Goal: Transaction & Acquisition: Purchase product/service

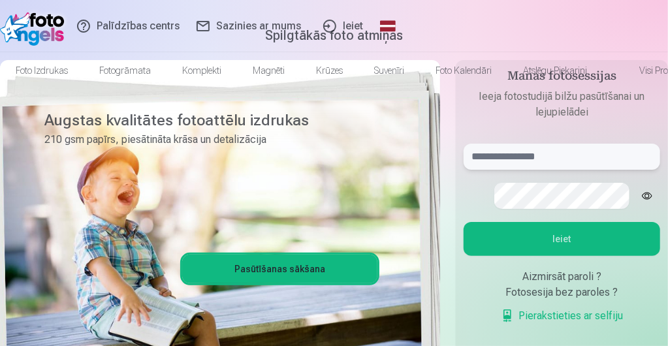
click at [534, 170] on input "text" at bounding box center [562, 157] width 197 height 26
type input "**********"
click at [464, 222] on button "Ieiet" at bounding box center [562, 239] width 197 height 34
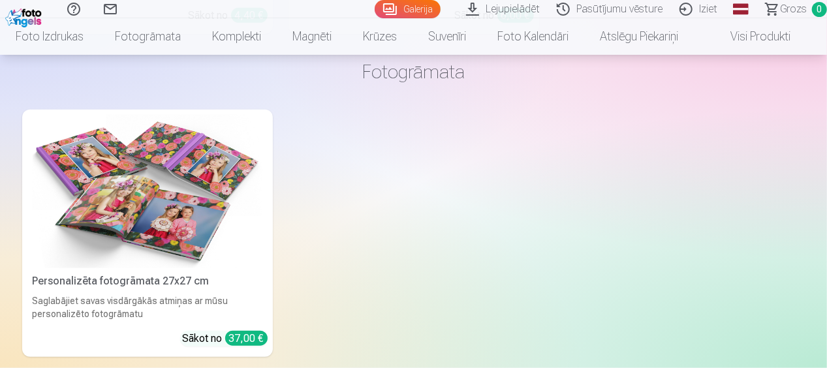
scroll to position [3027, 0]
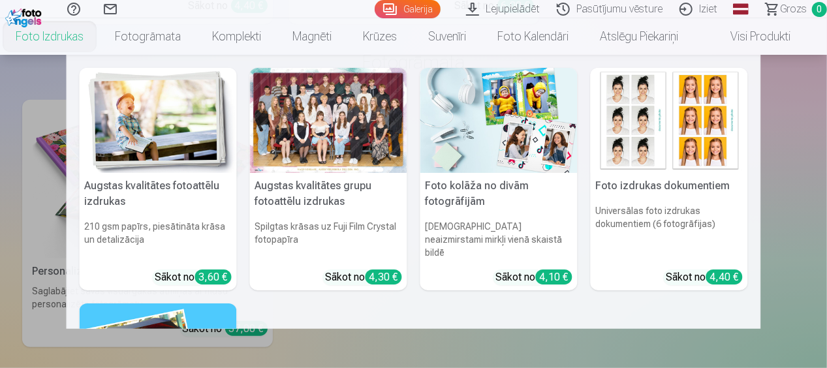
click at [667, 170] on nav "Augstas kvalitātes fotoattēlu izdrukas 210 gsm papīrs, piesātināta krāsa un det…" at bounding box center [413, 192] width 827 height 274
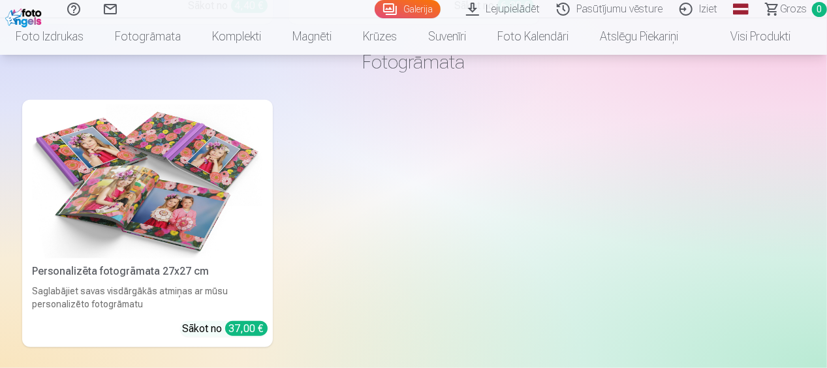
click at [667, 48] on link "Visi produkti" at bounding box center [750, 36] width 112 height 37
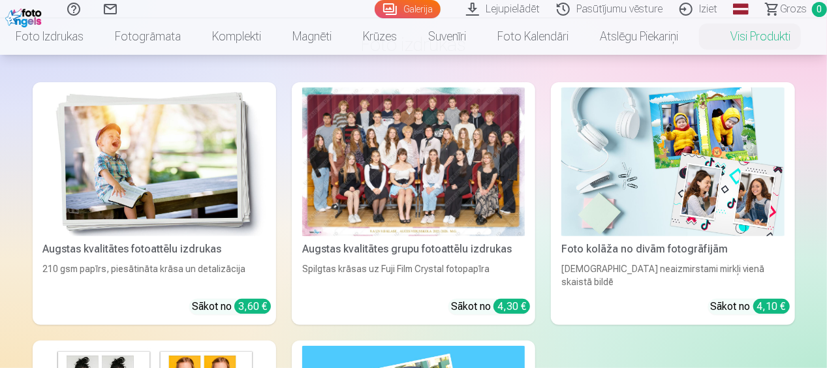
scroll to position [81, 0]
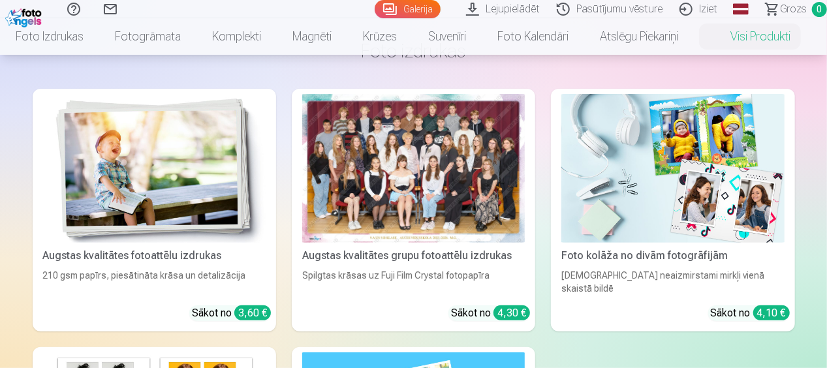
click at [445, 159] on div at bounding box center [413, 168] width 223 height 149
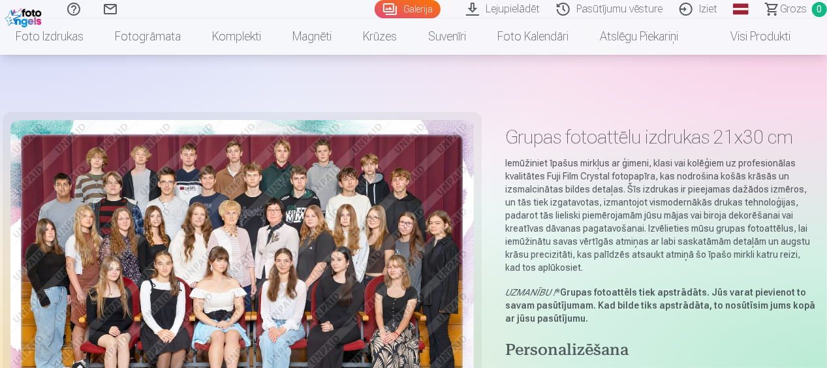
scroll to position [322, 0]
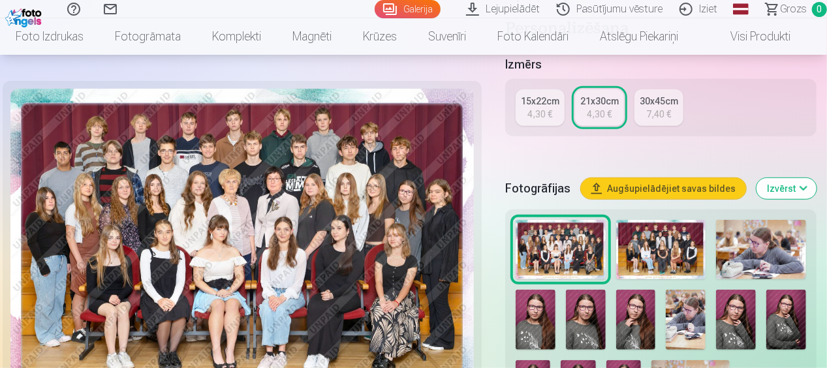
click at [667, 240] on img at bounding box center [661, 250] width 90 height 60
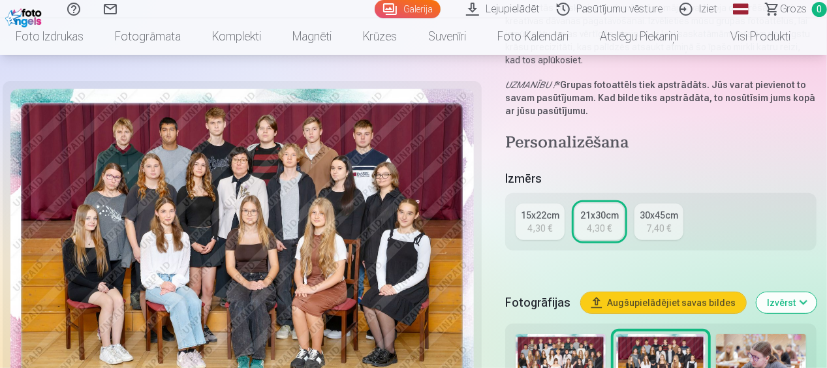
scroll to position [178, 0]
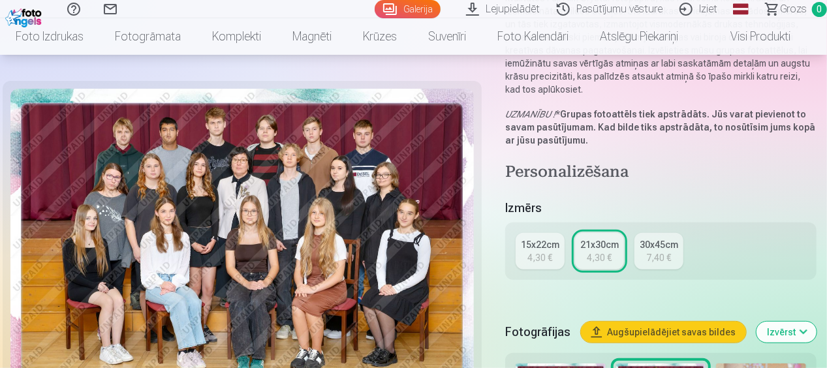
click at [559, 253] on link "15x22cm 4,30 €" at bounding box center [540, 251] width 49 height 37
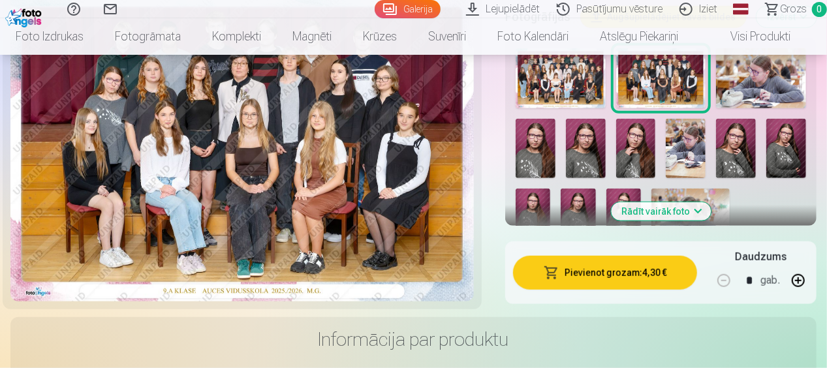
scroll to position [413, 0]
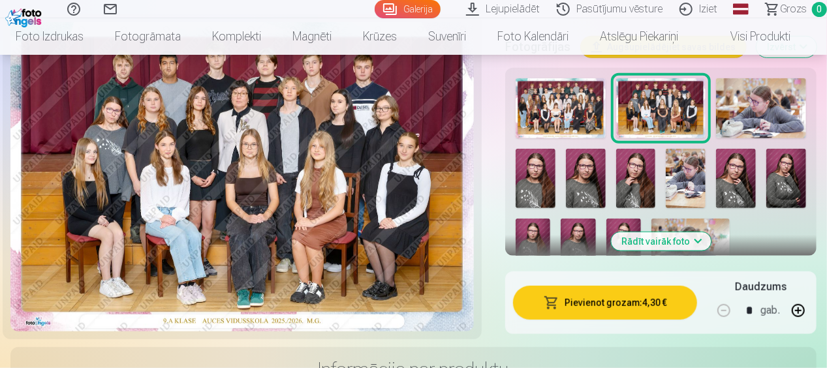
click at [559, 295] on button "Pievienot grozam : 4,30 €" at bounding box center [605, 303] width 184 height 34
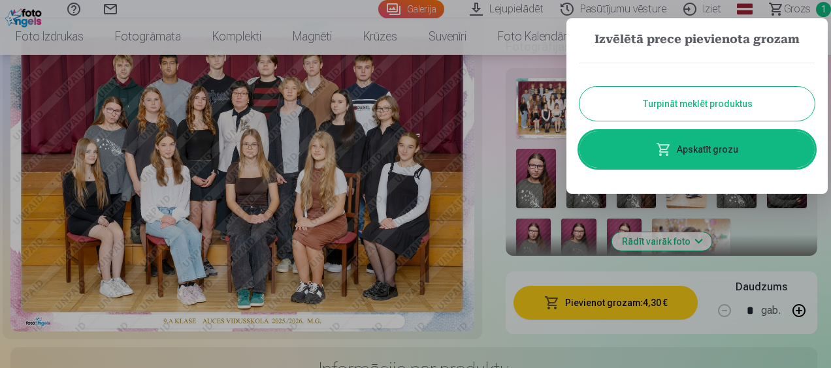
click at [511, 311] on div at bounding box center [415, 184] width 831 height 368
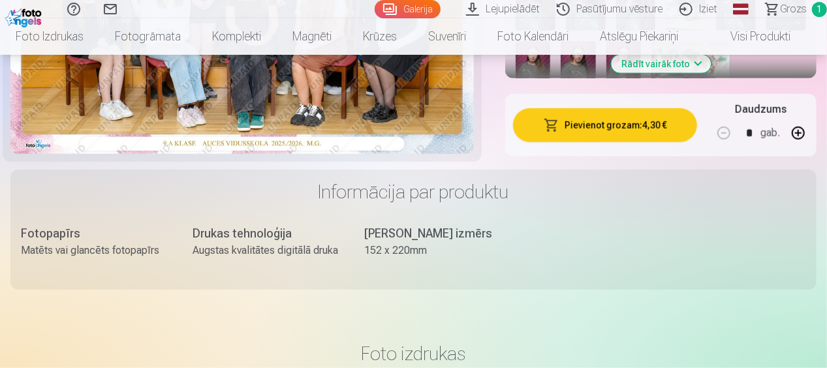
scroll to position [575, 0]
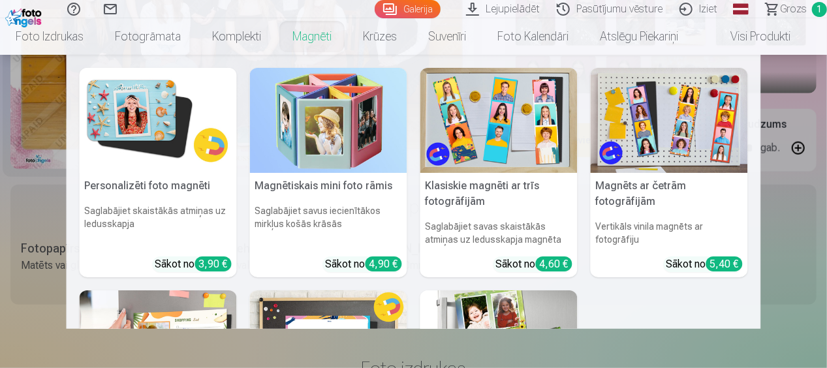
click at [307, 40] on link "Magnēti" at bounding box center [312, 36] width 71 height 37
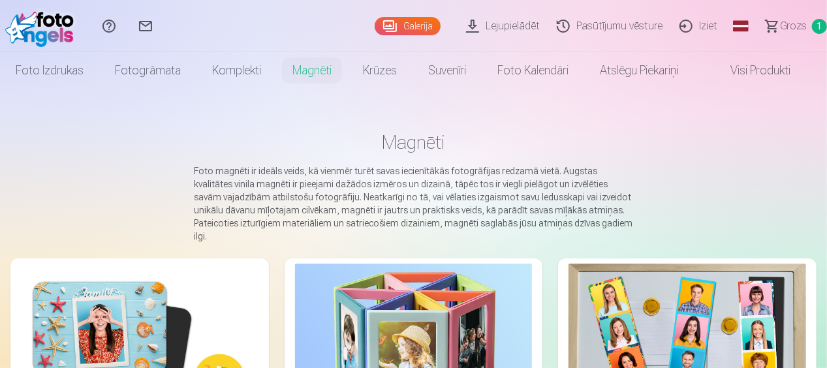
drag, startPoint x: 827, startPoint y: 90, endPoint x: 826, endPoint y: 98, distance: 7.9
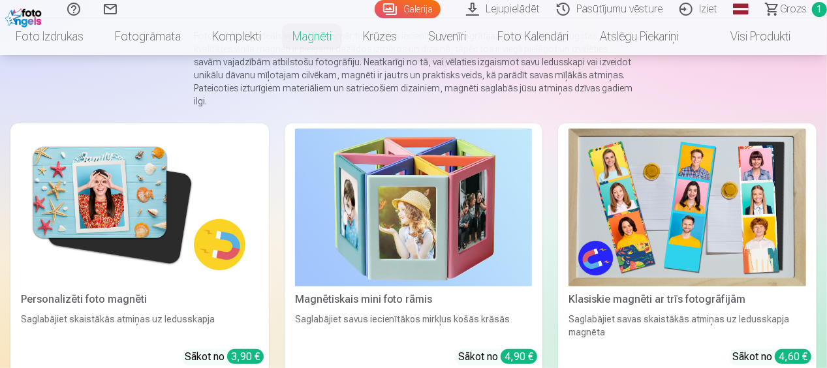
scroll to position [146, 0]
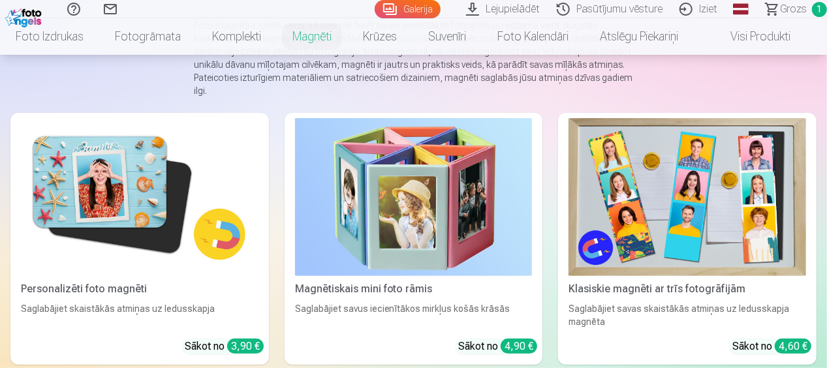
click at [116, 281] on div "Personalizēti foto magnēti" at bounding box center [140, 289] width 248 height 16
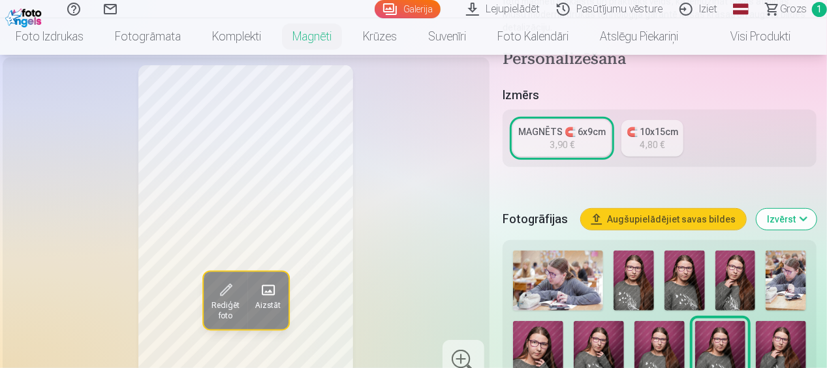
scroll to position [229, 0]
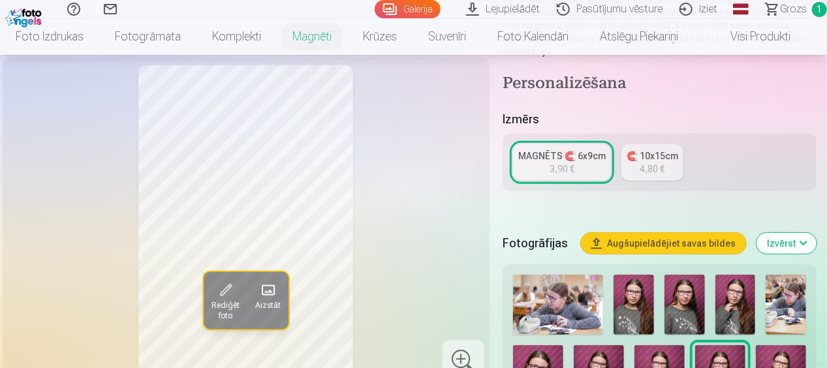
click at [641, 314] on img at bounding box center [634, 305] width 40 height 60
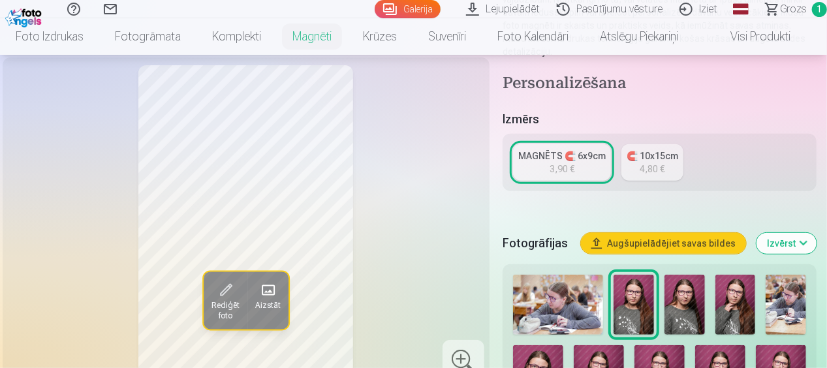
click at [667, 314] on img at bounding box center [685, 305] width 40 height 60
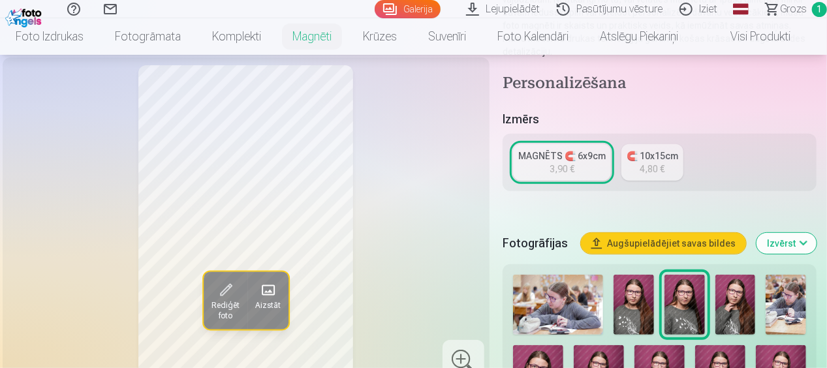
click at [667, 315] on img at bounding box center [736, 305] width 40 height 60
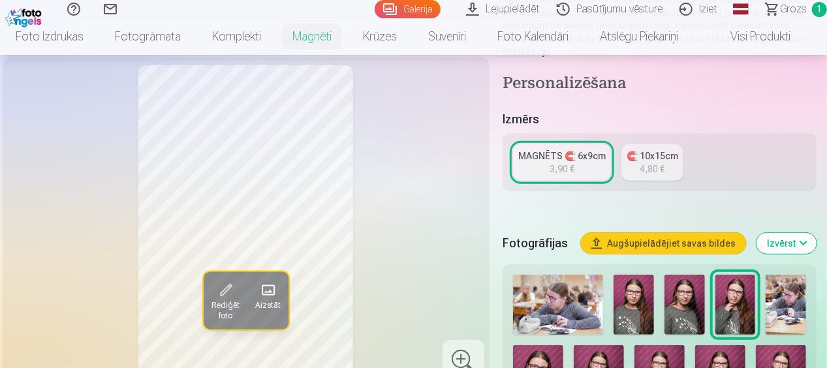
click at [667, 307] on img at bounding box center [786, 305] width 40 height 60
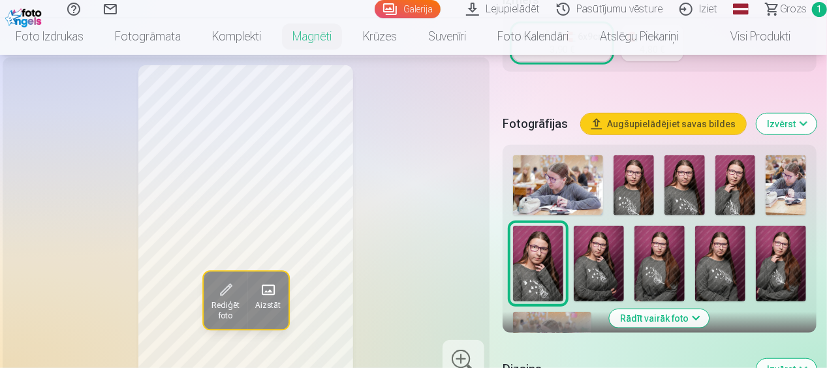
scroll to position [332, 0]
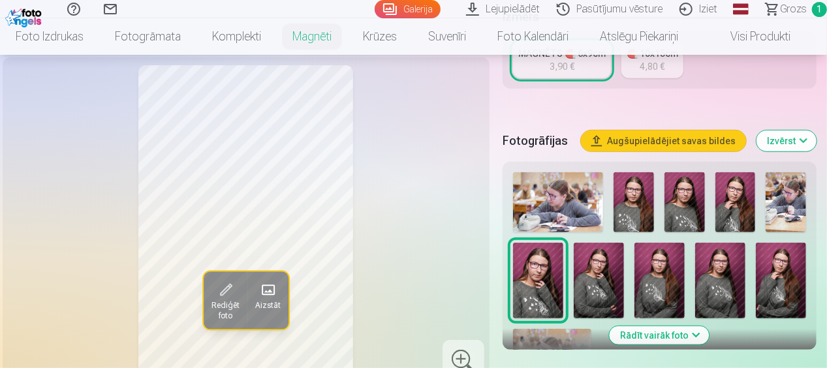
click at [599, 263] on img at bounding box center [599, 281] width 50 height 76
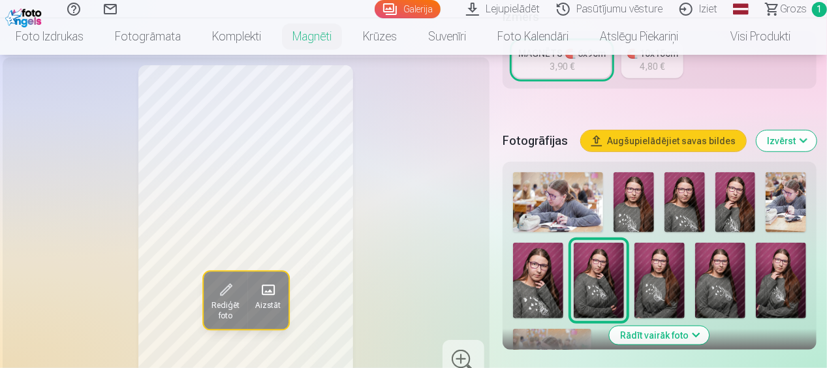
click at [640, 283] on img at bounding box center [660, 281] width 50 height 76
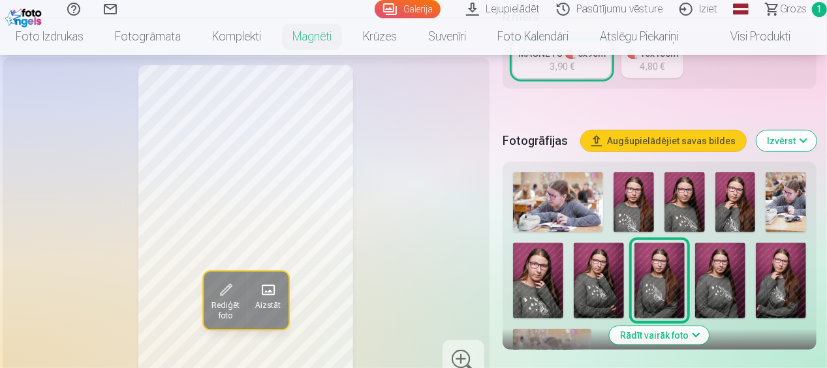
click at [667, 282] on img at bounding box center [720, 281] width 50 height 76
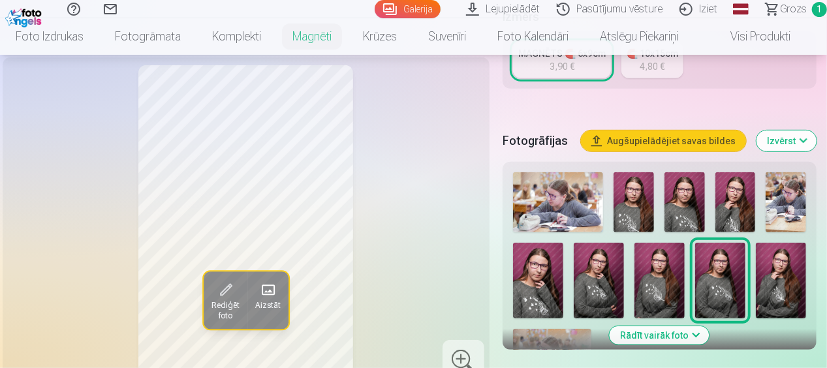
click at [667, 285] on img at bounding box center [781, 281] width 50 height 76
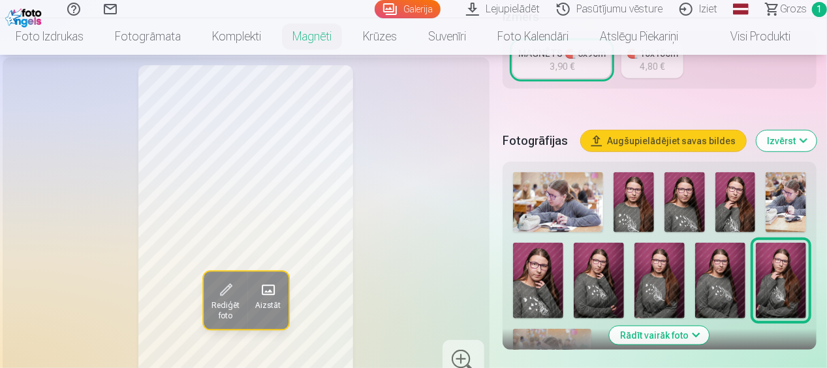
click at [667, 277] on img at bounding box center [720, 281] width 50 height 76
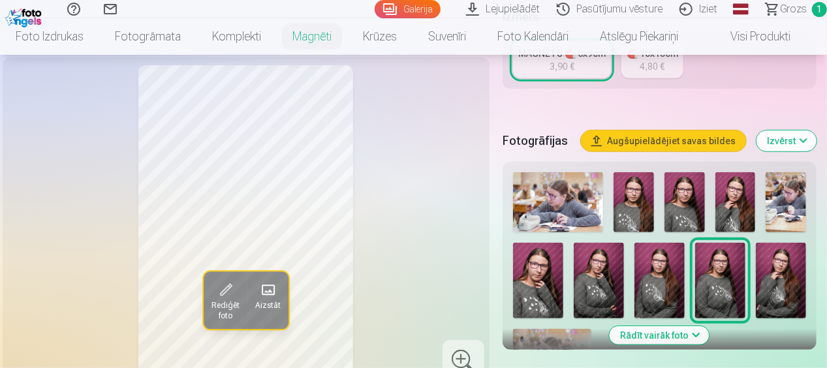
click at [654, 271] on img at bounding box center [660, 281] width 50 height 76
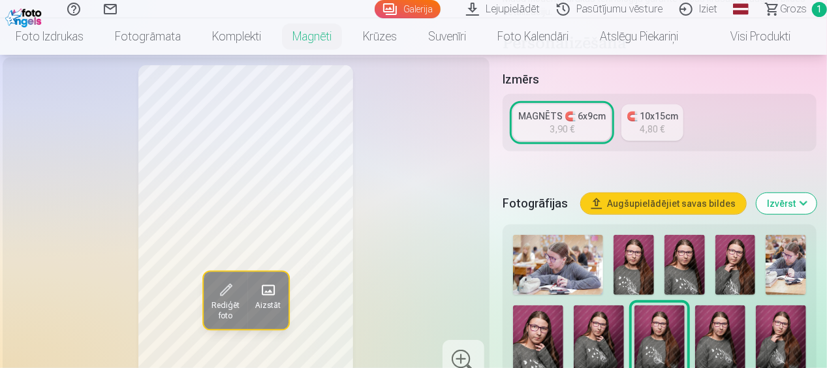
scroll to position [277, 0]
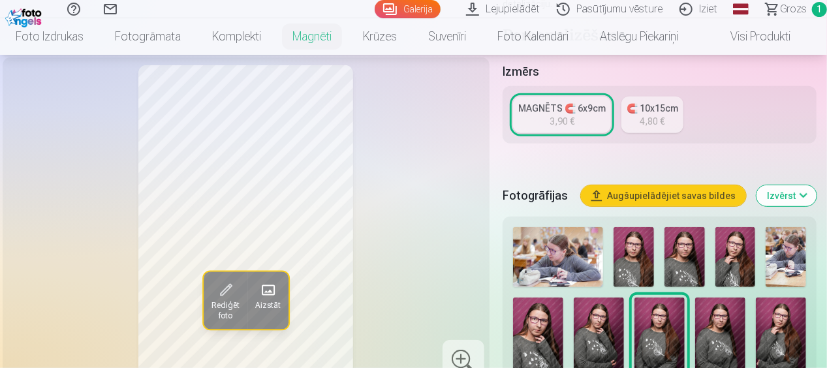
click at [584, 121] on link "MAGNĒTS 🧲 6x9cm 3,90 €" at bounding box center [562, 115] width 98 height 37
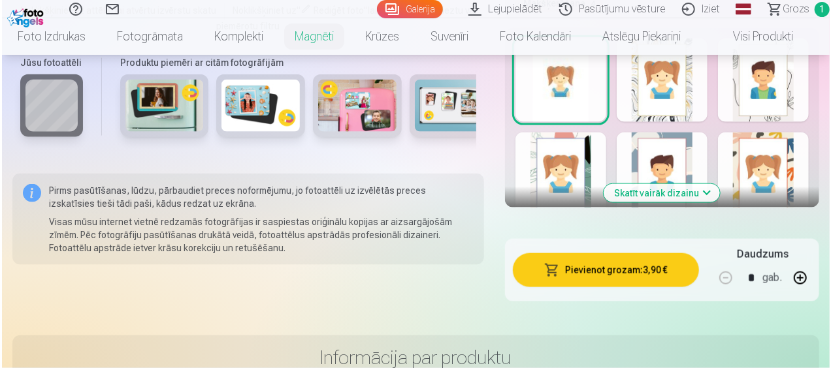
scroll to position [902, 0]
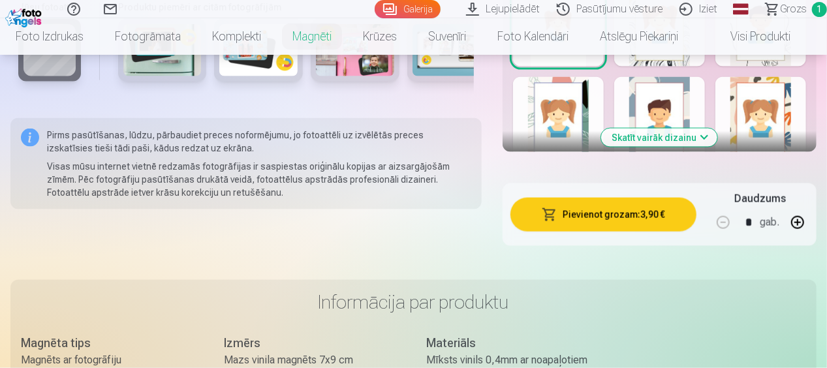
click at [597, 214] on button "Pievienot grozam : 3,90 €" at bounding box center [604, 215] width 186 height 34
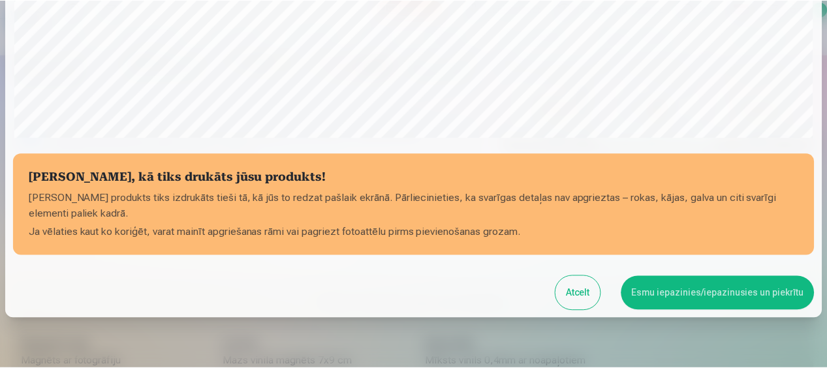
scroll to position [525, 0]
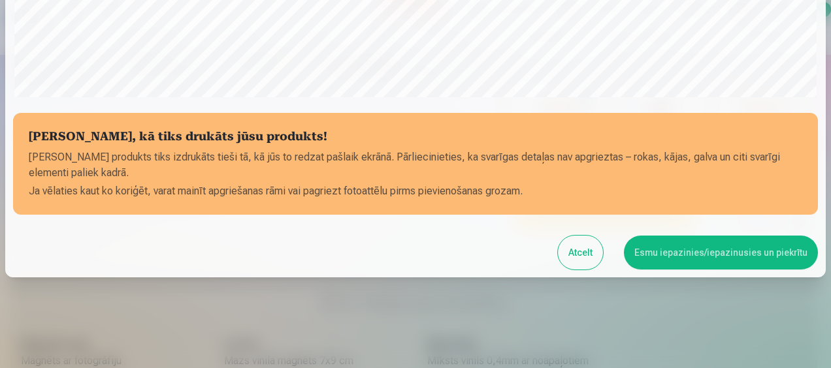
click at [649, 249] on button "Esmu iepazinies/iepazinusies un piekrītu" at bounding box center [721, 253] width 194 height 34
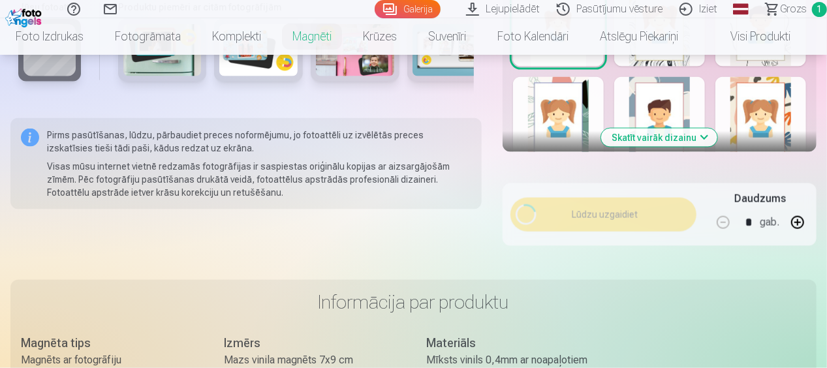
scroll to position [523, 0]
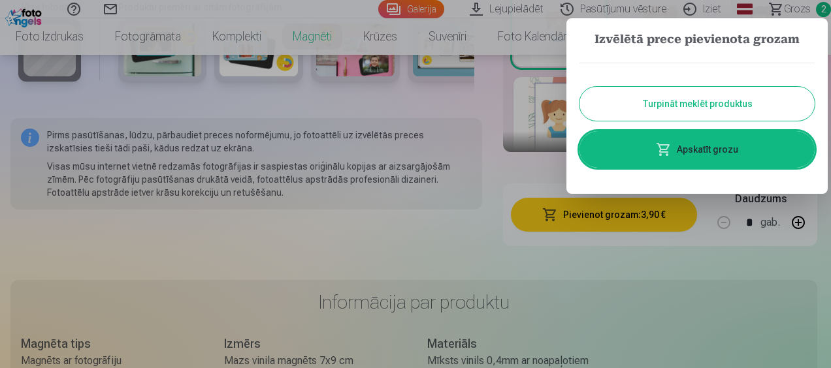
click at [667, 151] on link "Apskatīt grozu" at bounding box center [696, 149] width 235 height 37
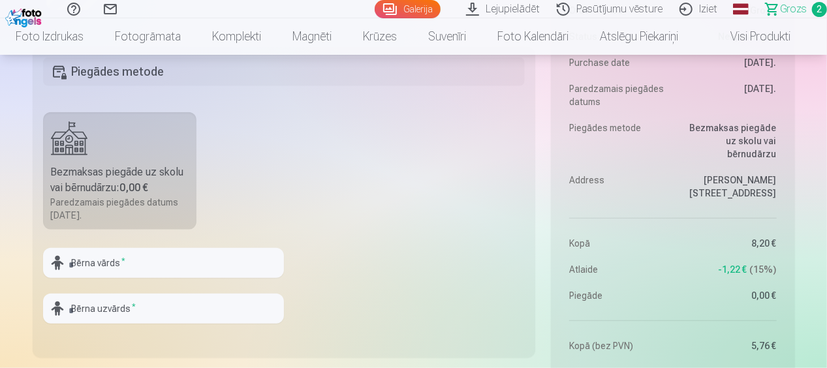
scroll to position [551, 0]
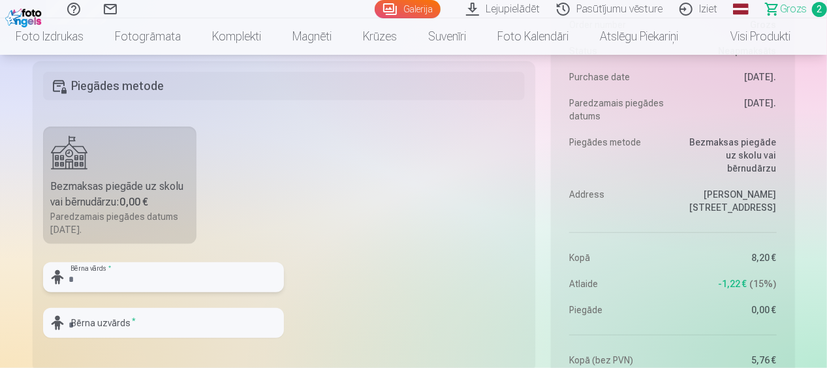
click at [74, 279] on input "text" at bounding box center [163, 277] width 241 height 30
type input "*******"
click at [236, 307] on div "******* Bērna vārds * Bērna uzvārds *" at bounding box center [163, 305] width 241 height 86
click at [212, 324] on input "text" at bounding box center [163, 323] width 241 height 30
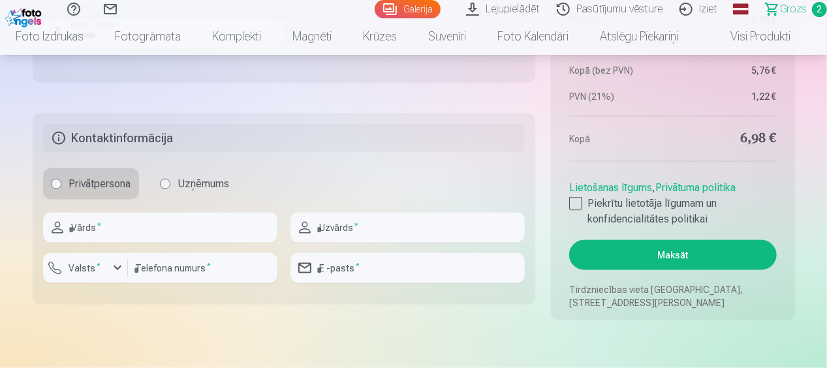
scroll to position [811, 0]
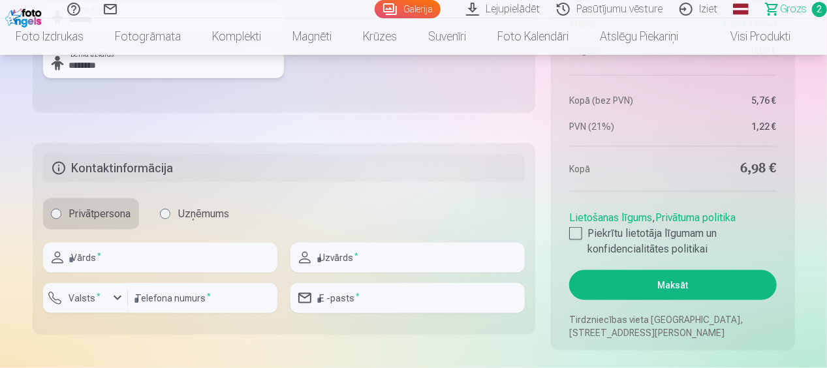
type input "********"
click at [168, 257] on input "text" at bounding box center [160, 258] width 234 height 30
type input "******"
click at [315, 257] on input "text" at bounding box center [408, 258] width 234 height 30
type input "********"
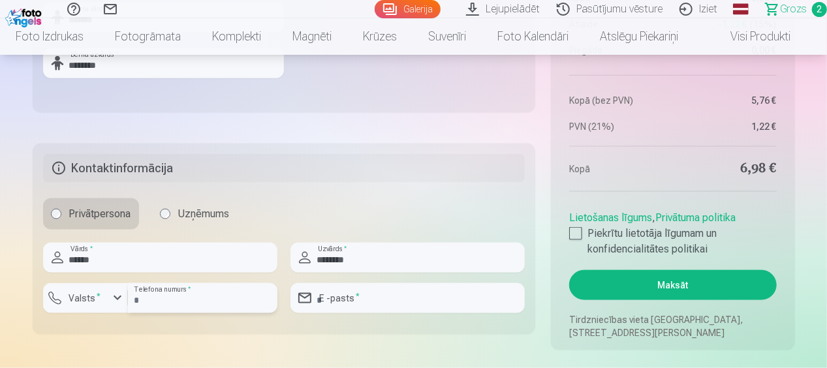
click at [223, 300] on input "number" at bounding box center [203, 298] width 150 height 30
type input "********"
click at [119, 303] on div "button" at bounding box center [118, 299] width 16 height 16
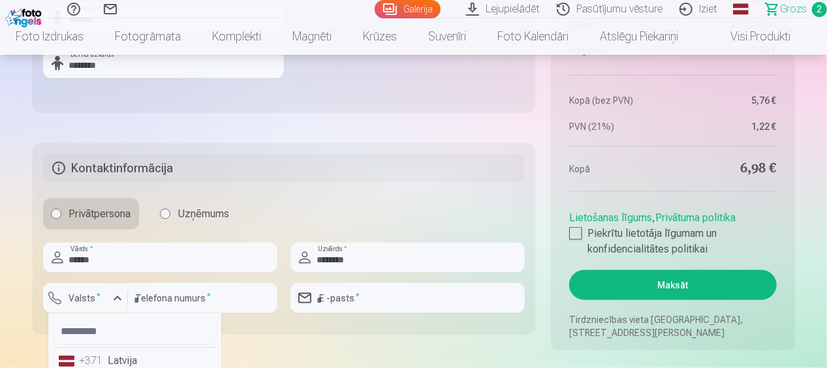
scroll to position [817, 0]
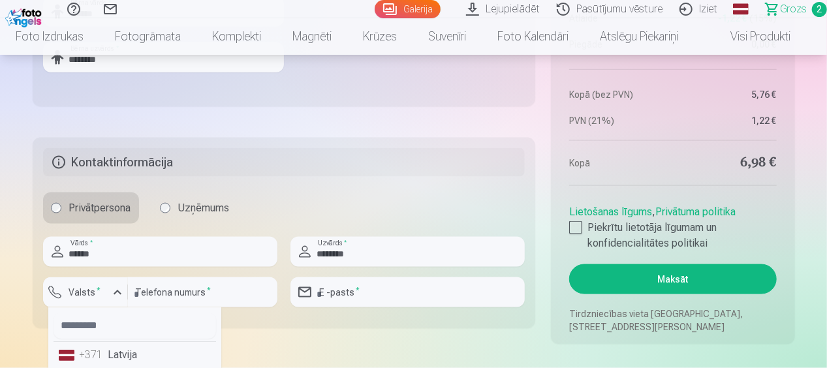
click at [119, 345] on li "+371 Latvija" at bounding box center [135, 355] width 163 height 26
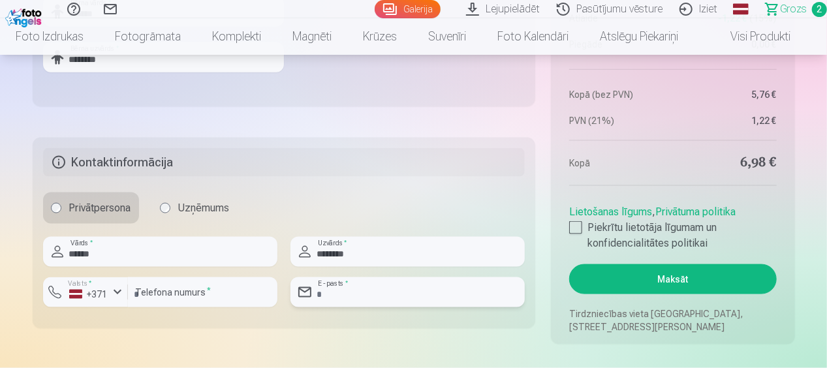
click at [346, 289] on input "email" at bounding box center [408, 293] width 234 height 30
type input "**********"
click at [578, 231] on div at bounding box center [575, 227] width 13 height 13
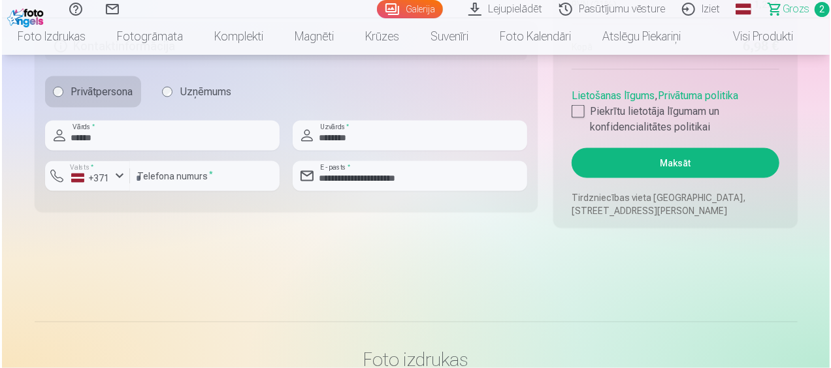
scroll to position [972, 0]
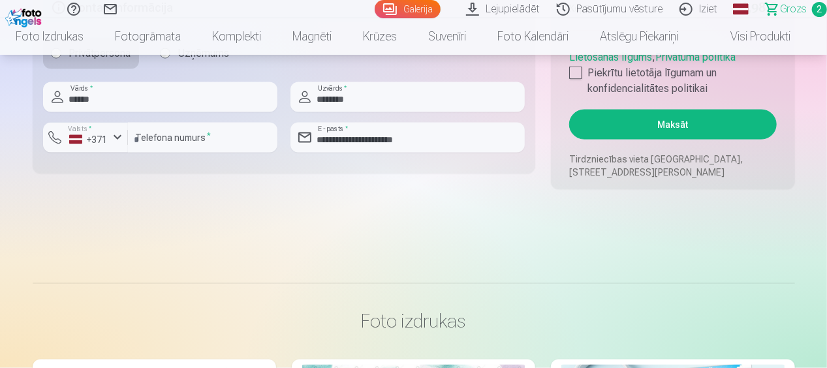
click at [667, 123] on button "Maksāt" at bounding box center [672, 125] width 207 height 30
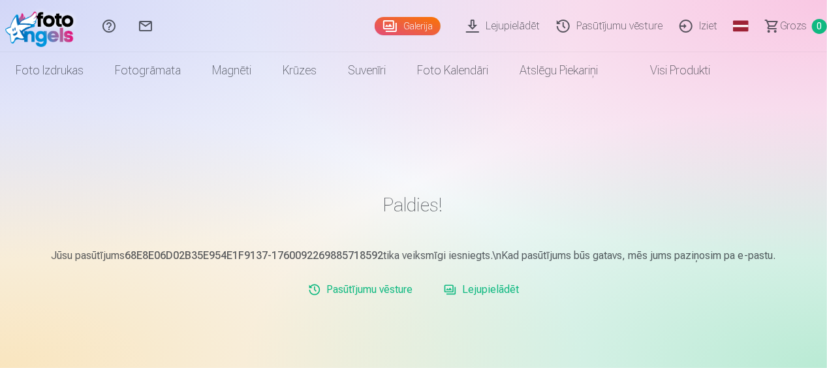
click at [708, 26] on link "Iziet" at bounding box center [700, 26] width 55 height 52
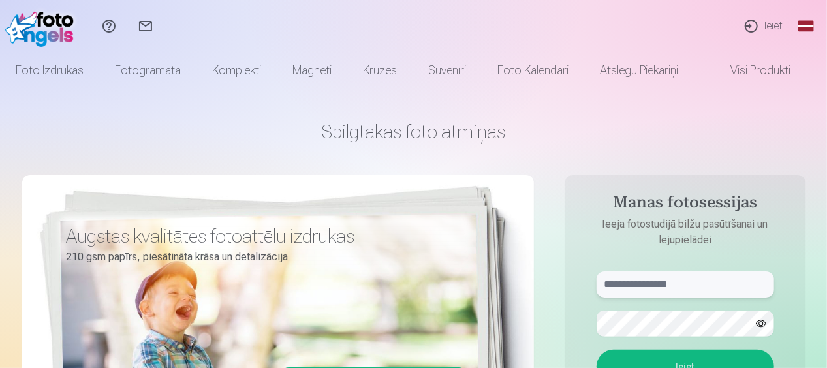
click at [663, 277] on input "text" at bounding box center [686, 285] width 178 height 26
type input "**********"
click at [763, 328] on button "button" at bounding box center [761, 323] width 25 height 25
click at [725, 358] on button "Ieiet" at bounding box center [686, 367] width 178 height 34
